Goal: Task Accomplishment & Management: Complete application form

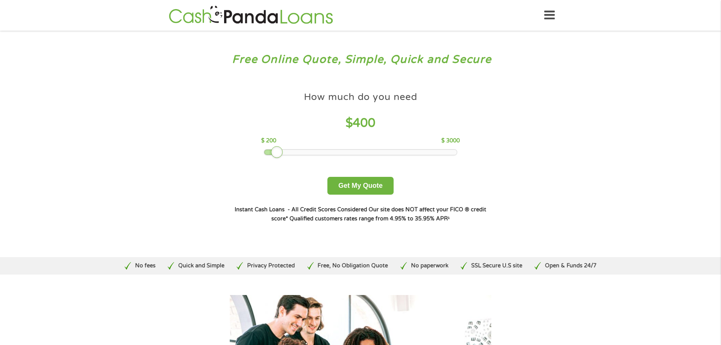
drag, startPoint x: 320, startPoint y: 152, endPoint x: 279, endPoint y: 155, distance: 41.0
click at [279, 155] on div at bounding box center [277, 152] width 12 height 12
click at [371, 188] on button "Get My Quote" at bounding box center [360, 186] width 66 height 18
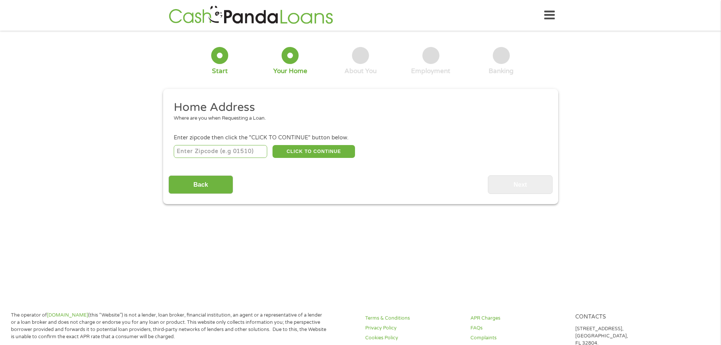
click at [219, 155] on input "number" at bounding box center [220, 151] width 93 height 13
type input "87121"
select select "New Mexico"
click at [309, 148] on button "CLICK TO CONTINUE" at bounding box center [313, 151] width 82 height 13
type input "87121"
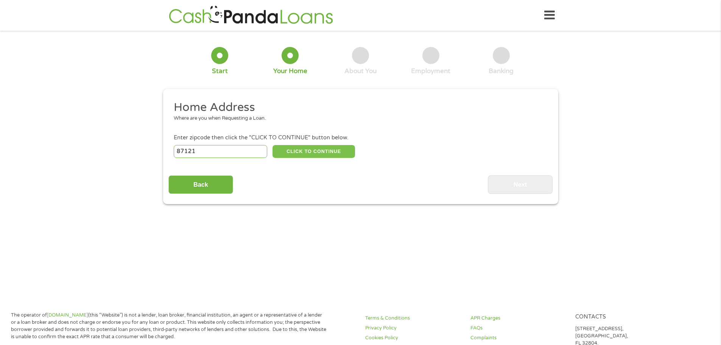
type input "Albuquerque"
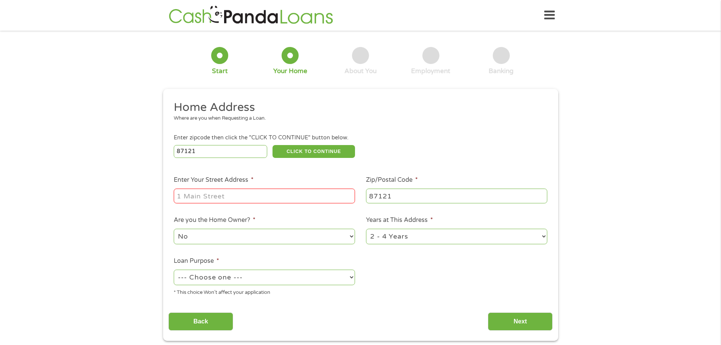
click at [235, 197] on input "Enter Your Street Address *" at bounding box center [264, 195] width 181 height 14
type input "10760 Corona Ranch RD SW"
click at [247, 233] on select "No Yes" at bounding box center [264, 236] width 181 height 16
select select "yes"
click at [174, 228] on select "No Yes" at bounding box center [264, 236] width 181 height 16
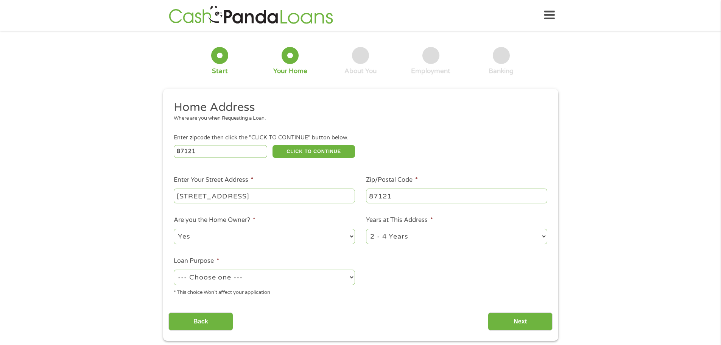
click at [249, 275] on select "--- Choose one --- Pay Bills Debt Consolidation Home Improvement Major Purchase…" at bounding box center [264, 277] width 181 height 16
select select "medicalexpenses"
click at [174, 269] on select "--- Choose one --- Pay Bills Debt Consolidation Home Improvement Major Purchase…" at bounding box center [264, 277] width 181 height 16
click at [536, 312] on input "Next" at bounding box center [520, 321] width 65 height 19
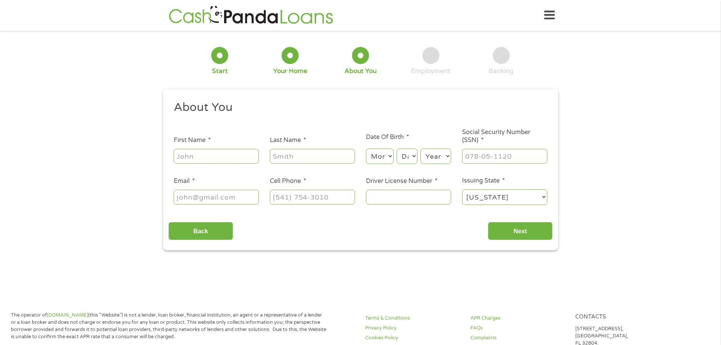
click at [208, 154] on input "First Name *" at bounding box center [216, 156] width 85 height 14
type input "Rocio"
type input "Arenivas"
click at [375, 161] on select "Month 1 2 3 4 5 6 7 8 9 10 11 12" at bounding box center [380, 156] width 28 height 16
select select "5"
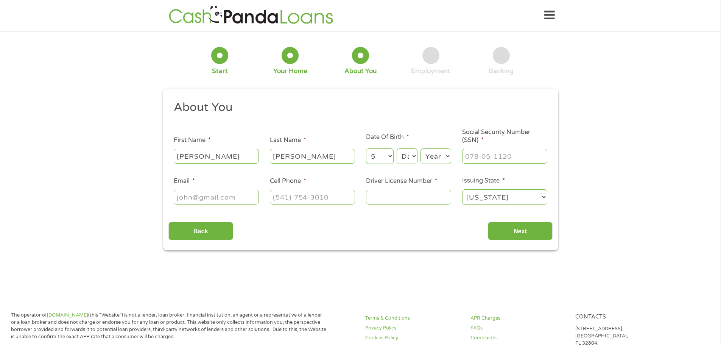
click at [366, 148] on select "Month 1 2 3 4 5 6 7 8 9 10 11 12" at bounding box center [380, 156] width 28 height 16
click at [407, 158] on select "Day 1 2 3 4 5 6 7 8 9 10 11 12 13 14 15 16 17 18 19 20 21 22 23 24 25 26 27 28 …" at bounding box center [406, 156] width 20 height 16
select select "14"
click at [396, 148] on select "Day 1 2 3 4 5 6 7 8 9 10 11 12 13 14 15 16 17 18 19 20 21 22 23 24 25 26 27 28 …" at bounding box center [406, 156] width 20 height 16
click at [435, 154] on select "Year 2007 2006 2005 2004 2003 2002 2001 2000 1999 1998 1997 1996 1995 1994 1993…" at bounding box center [435, 156] width 31 height 16
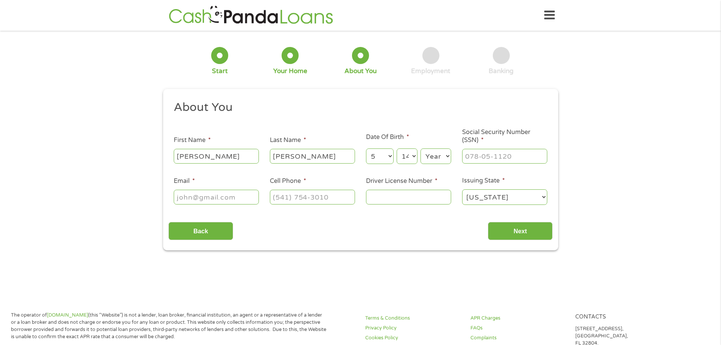
select select "1982"
click at [420, 148] on select "Year 2007 2006 2005 2004 2003 2002 2001 2000 1999 1998 1997 1996 1995 1994 1993…" at bounding box center [435, 156] width 31 height 16
click at [483, 156] on input "___-__-____" at bounding box center [504, 156] width 85 height 14
type input "525-45-7290"
click at [189, 193] on input "Email *" at bounding box center [216, 196] width 85 height 14
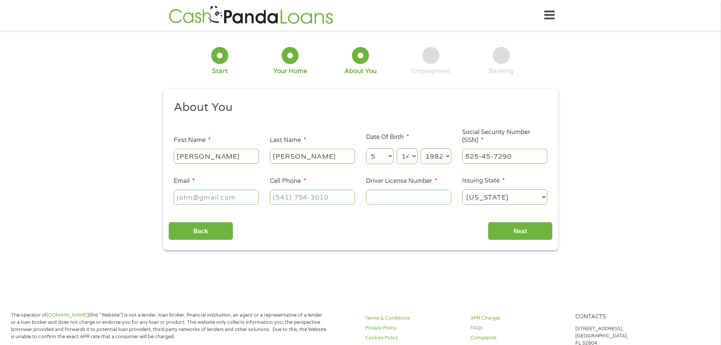
type input "rarenivas30@gmail.com"
type input "(505) 780-9599"
click at [398, 198] on input "Driver License Number *" at bounding box center [408, 196] width 85 height 14
click at [396, 201] on input "Driver License Number *" at bounding box center [408, 196] width 85 height 14
type input "125334300"
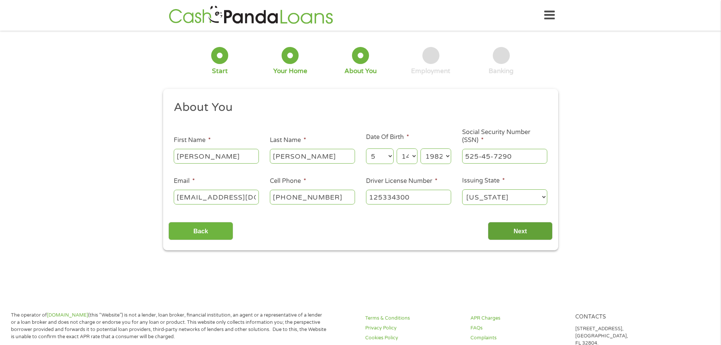
click at [534, 236] on input "Next" at bounding box center [520, 231] width 65 height 19
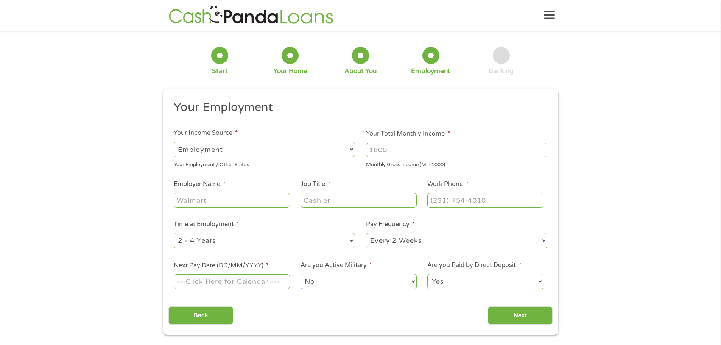
click at [401, 151] on input "Your Total Monthly Income *" at bounding box center [456, 150] width 181 height 14
type input "8"
type input "900"
drag, startPoint x: 286, startPoint y: 155, endPoint x: 289, endPoint y: 153, distance: 4.2
click at [289, 153] on select "--- Choose one --- Employment Self Employed Benefits" at bounding box center [264, 149] width 181 height 16
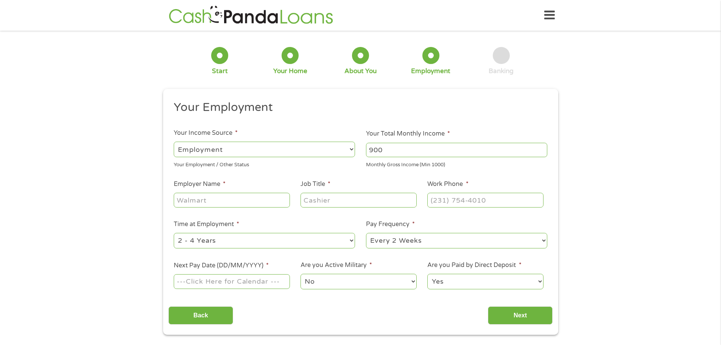
click at [174, 141] on select "--- Choose one --- Employment Self Employed Benefits" at bounding box center [264, 149] width 181 height 16
click at [222, 201] on input "Employer Name *" at bounding box center [232, 200] width 116 height 14
type input "Albuquerque Public School"
click at [341, 202] on input "Job Title *" at bounding box center [358, 200] width 116 height 14
type input "Clerk"
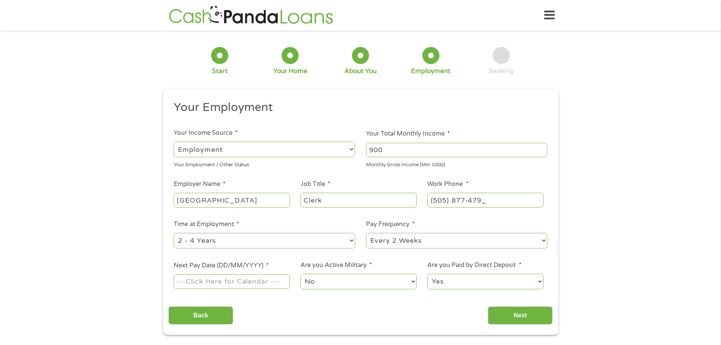
type input "(505) 877-4799"
click at [285, 242] on select "--- Choose one --- 1 Year or less 1 - 2 Years 2 - 4 Years Over 4 Years" at bounding box center [264, 241] width 181 height 16
select select "60months"
click at [174, 233] on select "--- Choose one --- 1 Year or less 1 - 2 Years 2 - 4 Years Over 4 Years" at bounding box center [264, 241] width 181 height 16
click at [395, 247] on select "--- Choose one --- Every 2 Weeks Every Week Monthly Semi-Monthly" at bounding box center [456, 241] width 181 height 16
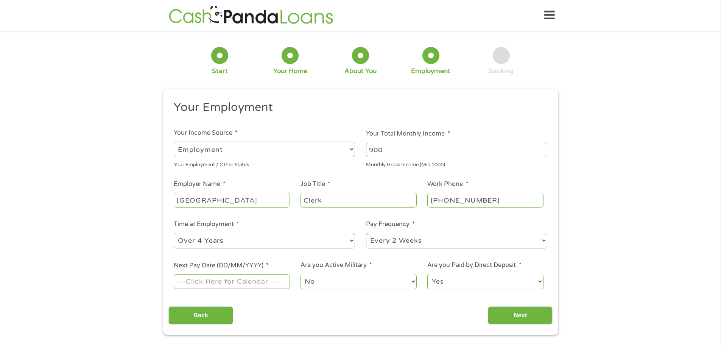
select select "semimonthly"
click at [366, 233] on select "--- Choose one --- Every 2 Weeks Every Week Monthly Semi-Monthly" at bounding box center [456, 241] width 181 height 16
click at [212, 282] on input "Next Pay Date (DD/MM/YYYY) *" at bounding box center [232, 281] width 116 height 14
type input "10/10/2025"
click at [505, 311] on input "Next" at bounding box center [520, 315] width 65 height 19
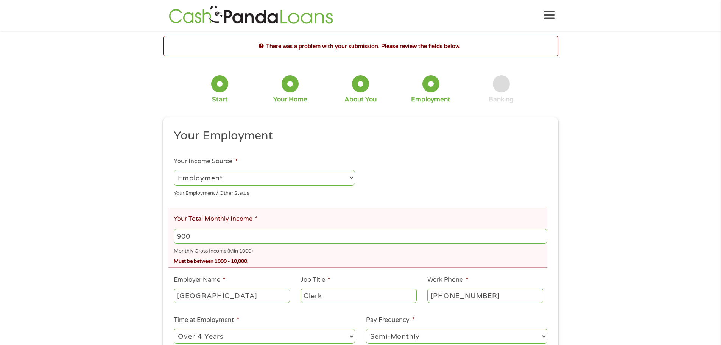
click at [210, 233] on input "900" at bounding box center [360, 236] width 373 height 14
type input "9"
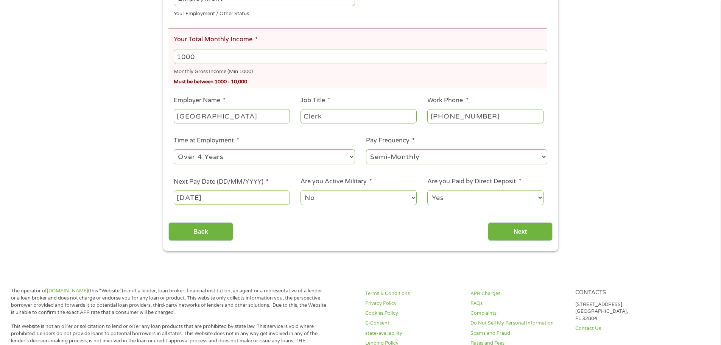
scroll to position [189, 0]
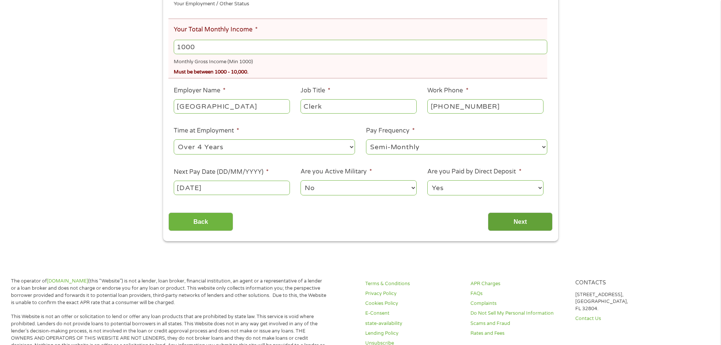
type input "1000"
click at [517, 215] on input "Next" at bounding box center [520, 221] width 65 height 19
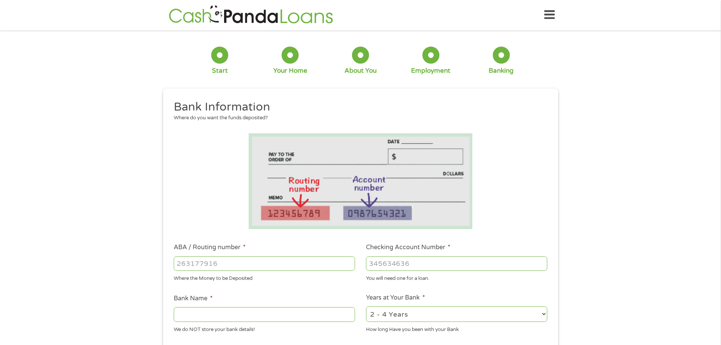
scroll to position [0, 0]
click at [189, 264] on input "ABA / Routing number *" at bounding box center [264, 263] width 181 height 14
click at [202, 259] on input "ABA / Routing number *" at bounding box center [264, 263] width 181 height 14
type input "103100195"
type input "CENTRAL NATIONAL BANK TRUST"
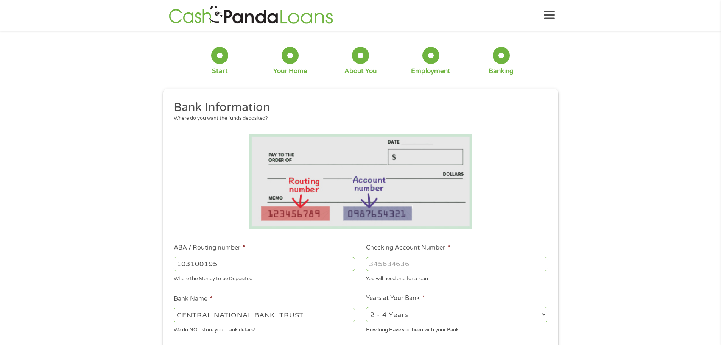
type input "103100195"
click at [385, 272] on div at bounding box center [456, 263] width 181 height 17
click at [385, 267] on input "Checking Account Number *" at bounding box center [456, 263] width 181 height 14
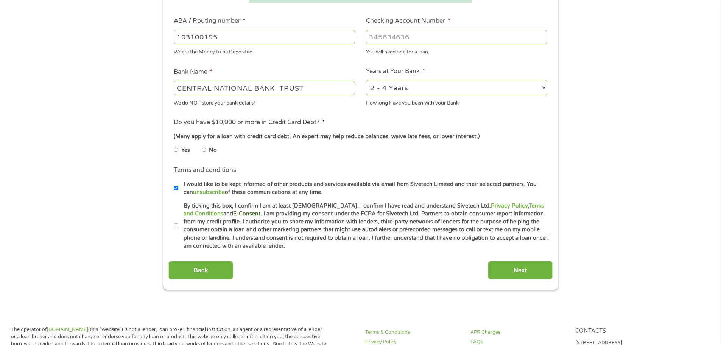
scroll to position [227, 0]
type input "689186947198"
click at [204, 149] on input "No" at bounding box center [204, 149] width 5 height 12
radio input "true"
click at [175, 224] on input "By ticking this box, I confirm I am at least 18 years old. I confirm I have rea…" at bounding box center [176, 225] width 5 height 12
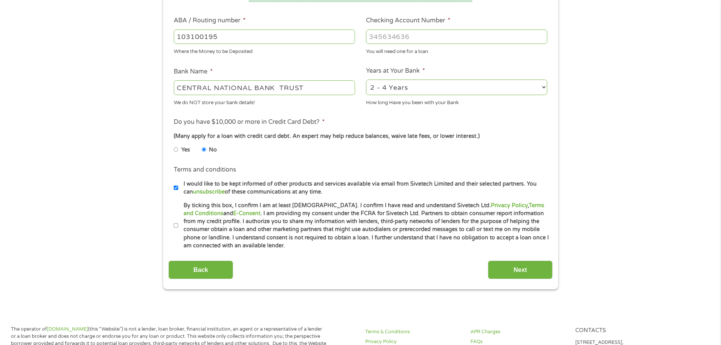
checkbox input "true"
click at [509, 272] on input "Next" at bounding box center [520, 269] width 65 height 19
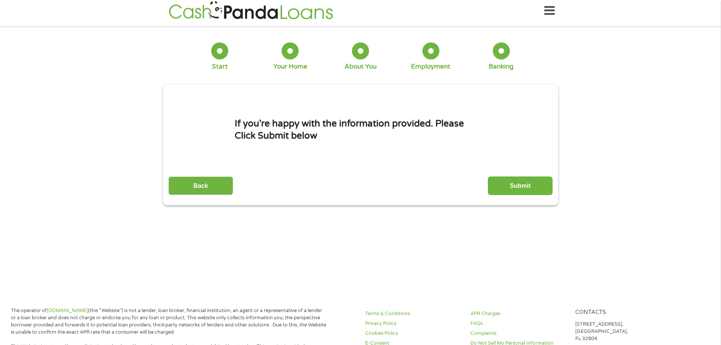
scroll to position [0, 0]
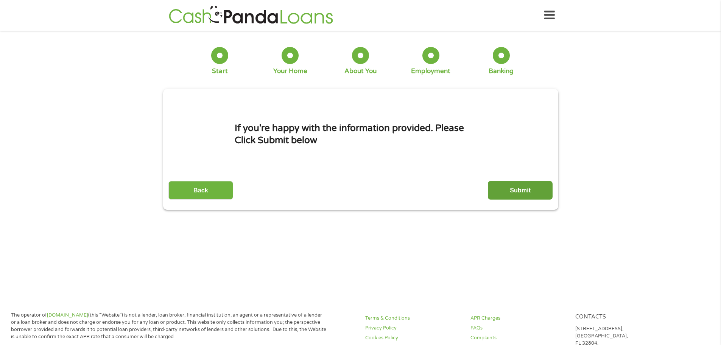
click at [515, 188] on input "Submit" at bounding box center [520, 190] width 65 height 19
